Goal: Task Accomplishment & Management: Manage account settings

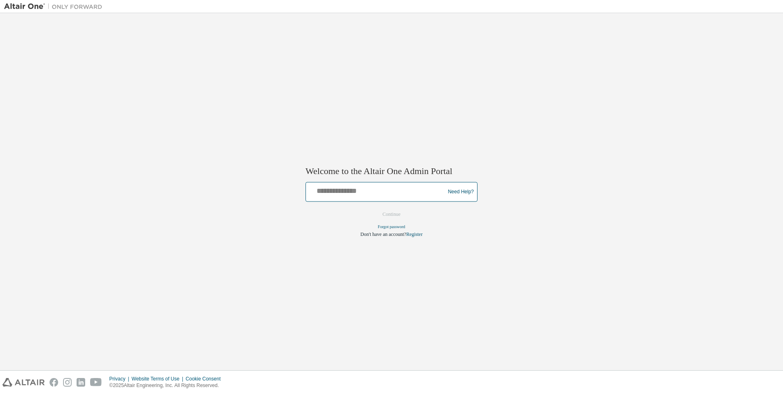
click at [346, 195] on input "text" at bounding box center [376, 190] width 135 height 12
type input "**********"
click at [387, 217] on button "Continue" at bounding box center [391, 215] width 35 height 12
